Goal: Ask a question

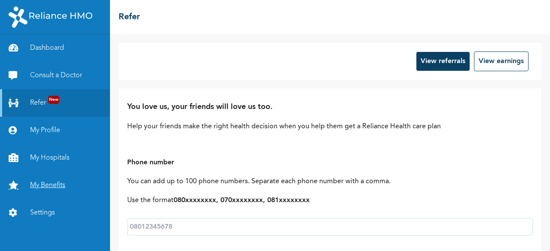
click at [46, 180] on link "My Benefits" at bounding box center [55, 185] width 110 height 27
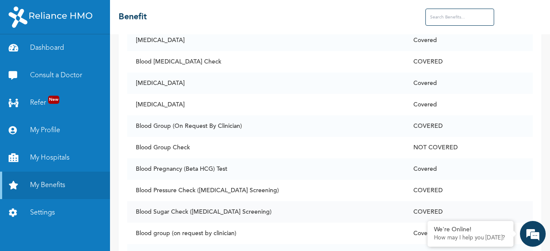
scroll to position [571, 0]
click at [43, 210] on link "Settings" at bounding box center [55, 212] width 110 height 27
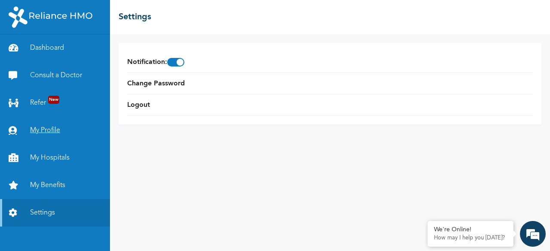
click at [49, 127] on link "My Profile" at bounding box center [55, 130] width 110 height 27
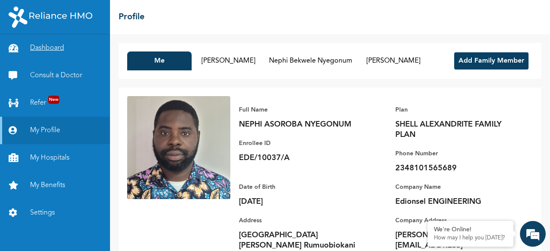
click at [42, 45] on link "Dashboard" at bounding box center [55, 47] width 110 height 27
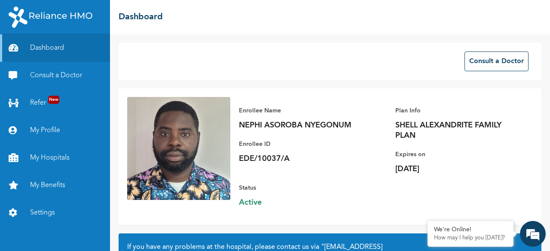
scroll to position [97, 0]
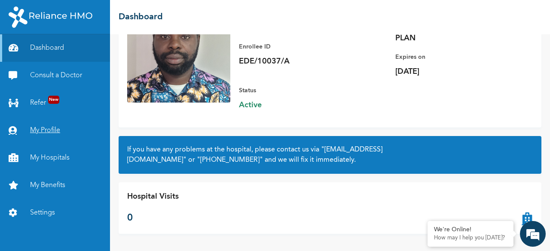
click at [52, 133] on link "My Profile" at bounding box center [55, 130] width 110 height 27
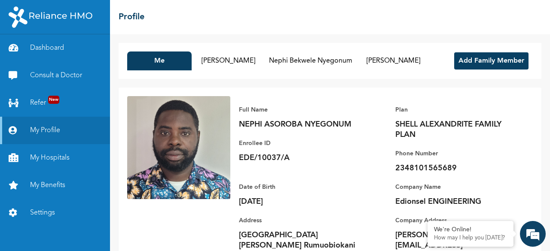
scroll to position [44, 0]
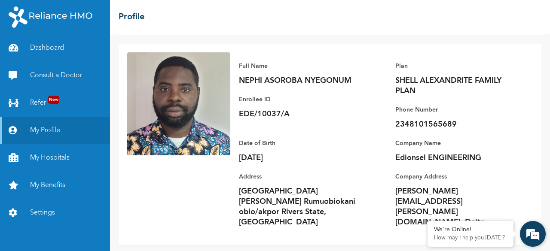
click at [532, 233] on em at bounding box center [532, 233] width 23 height 23
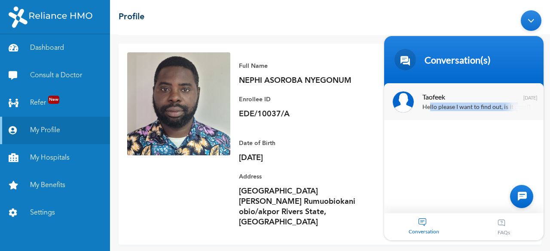
drag, startPoint x: 516, startPoint y: 109, endPoint x: 429, endPoint y: 106, distance: 87.7
click at [429, 106] on div "Hello please I want to find out, is it possible to take treatment from a pharma…" at bounding box center [476, 108] width 108 height 10
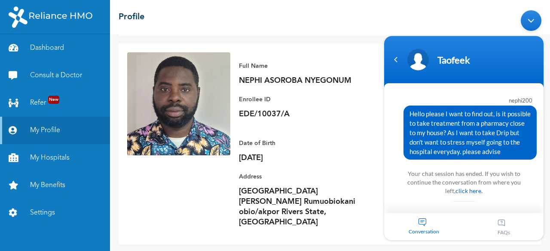
click at [536, 173] on section "nephi200 Hello please I want to find out, is it possible to take treatment from…" at bounding box center [463, 148] width 159 height 130
click at [360, 152] on div "Full Name NEPHI ASOROBA NYEGONUM Enrollee ID EDE/10037/A Plan SHELL ALEXANDRITE…" at bounding box center [381, 144] width 302 height 184
click at [399, 64] on div "Navigation go back" at bounding box center [395, 59] width 13 height 13
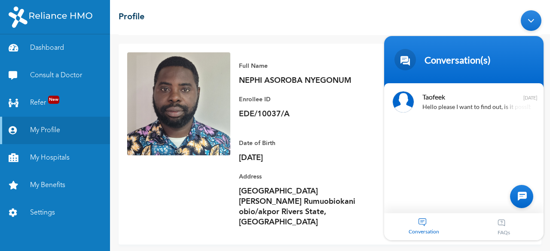
click at [421, 225] on div "Conversation" at bounding box center [424, 226] width 80 height 27
click at [530, 25] on div "Minimize live chat window" at bounding box center [530, 20] width 21 height 21
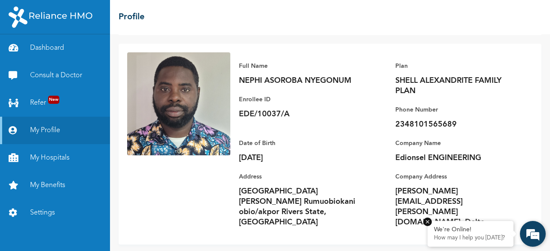
click at [438, 246] on div "We're Online! How may I help you [DATE]?" at bounding box center [470, 234] width 86 height 26
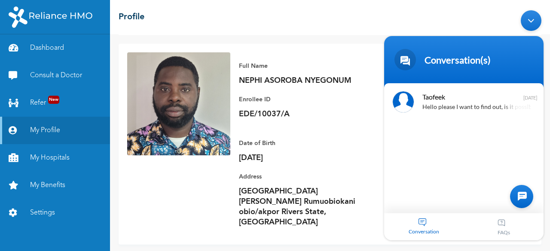
click at [533, 13] on div "Minimize live chat window" at bounding box center [530, 20] width 21 height 21
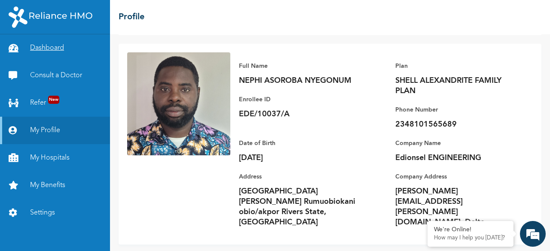
click at [41, 49] on link "Dashboard" at bounding box center [55, 47] width 110 height 27
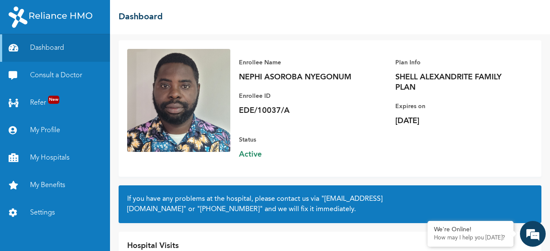
scroll to position [49, 0]
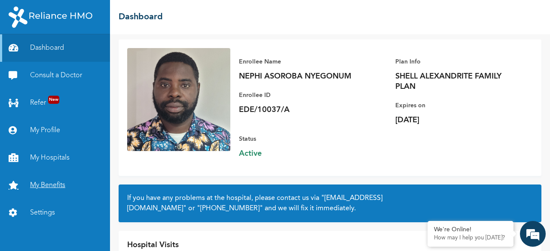
click at [36, 192] on link "My Benefits" at bounding box center [55, 185] width 110 height 27
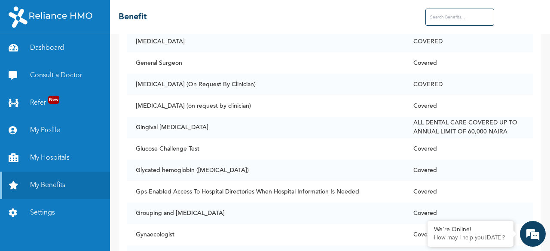
scroll to position [2331, 0]
